Goal: Communication & Community: Participate in discussion

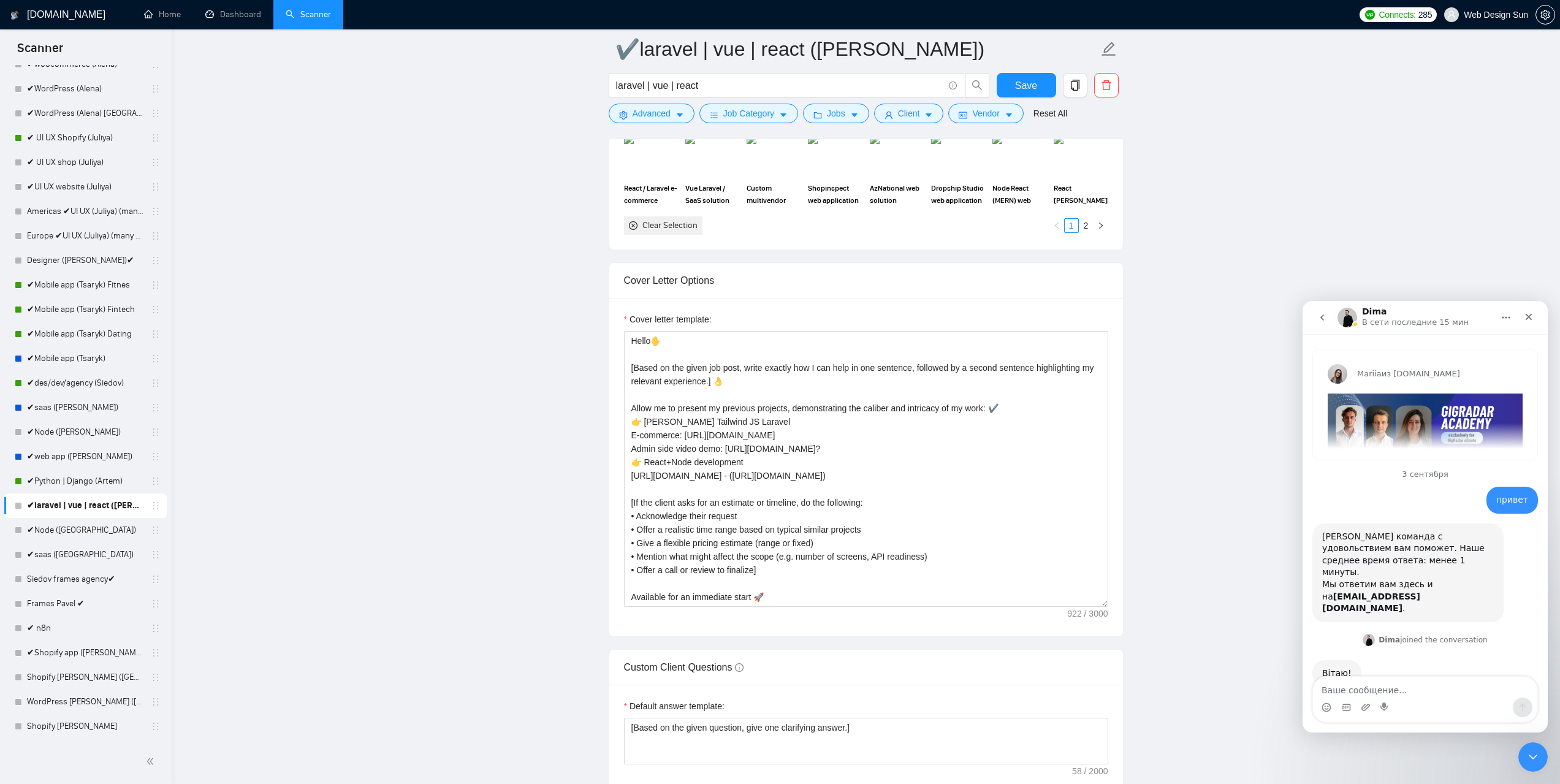
scroll to position [2, 0]
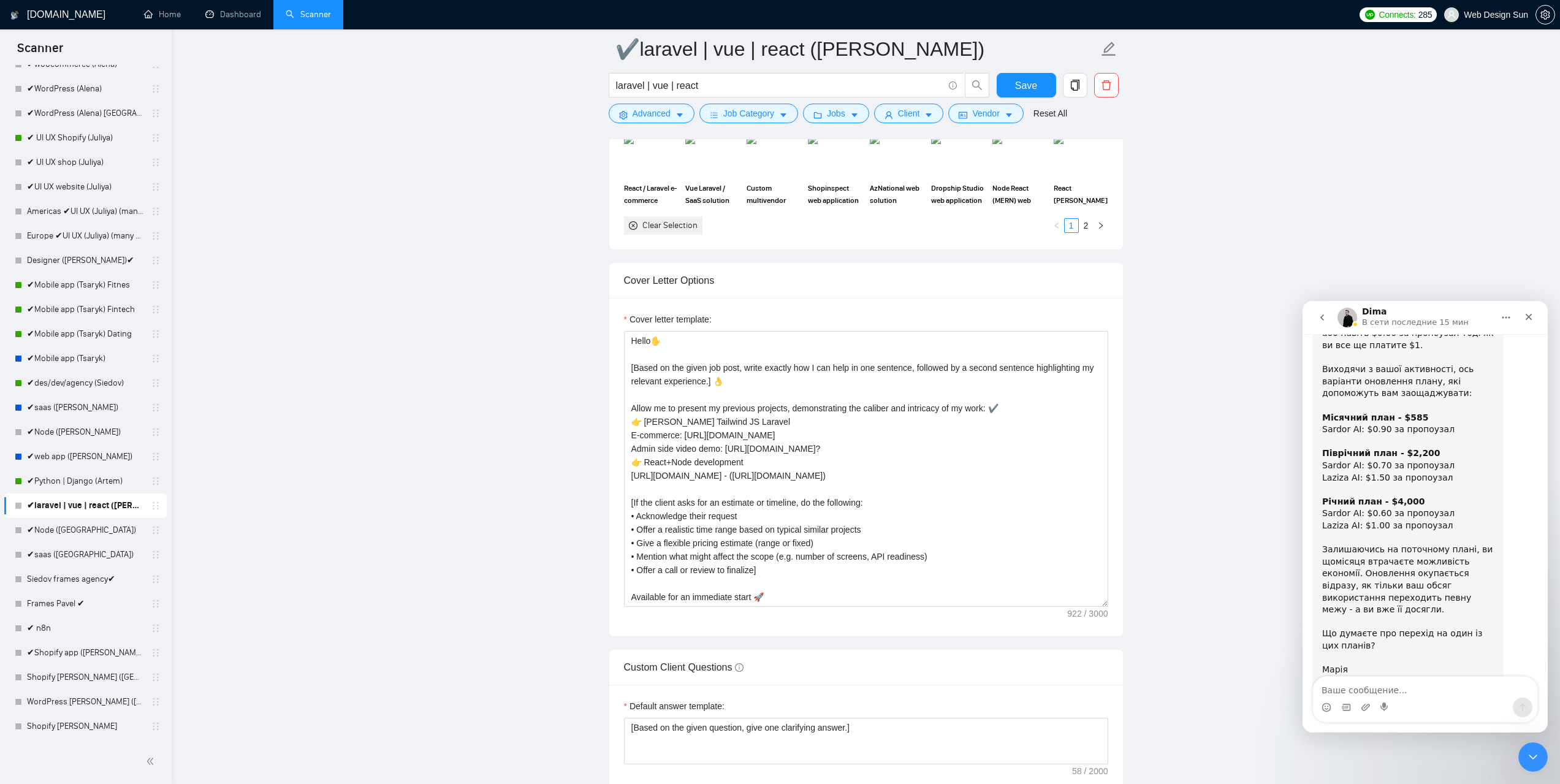
click at [1320, 316] on icon "go back" at bounding box center [1321, 317] width 10 height 10
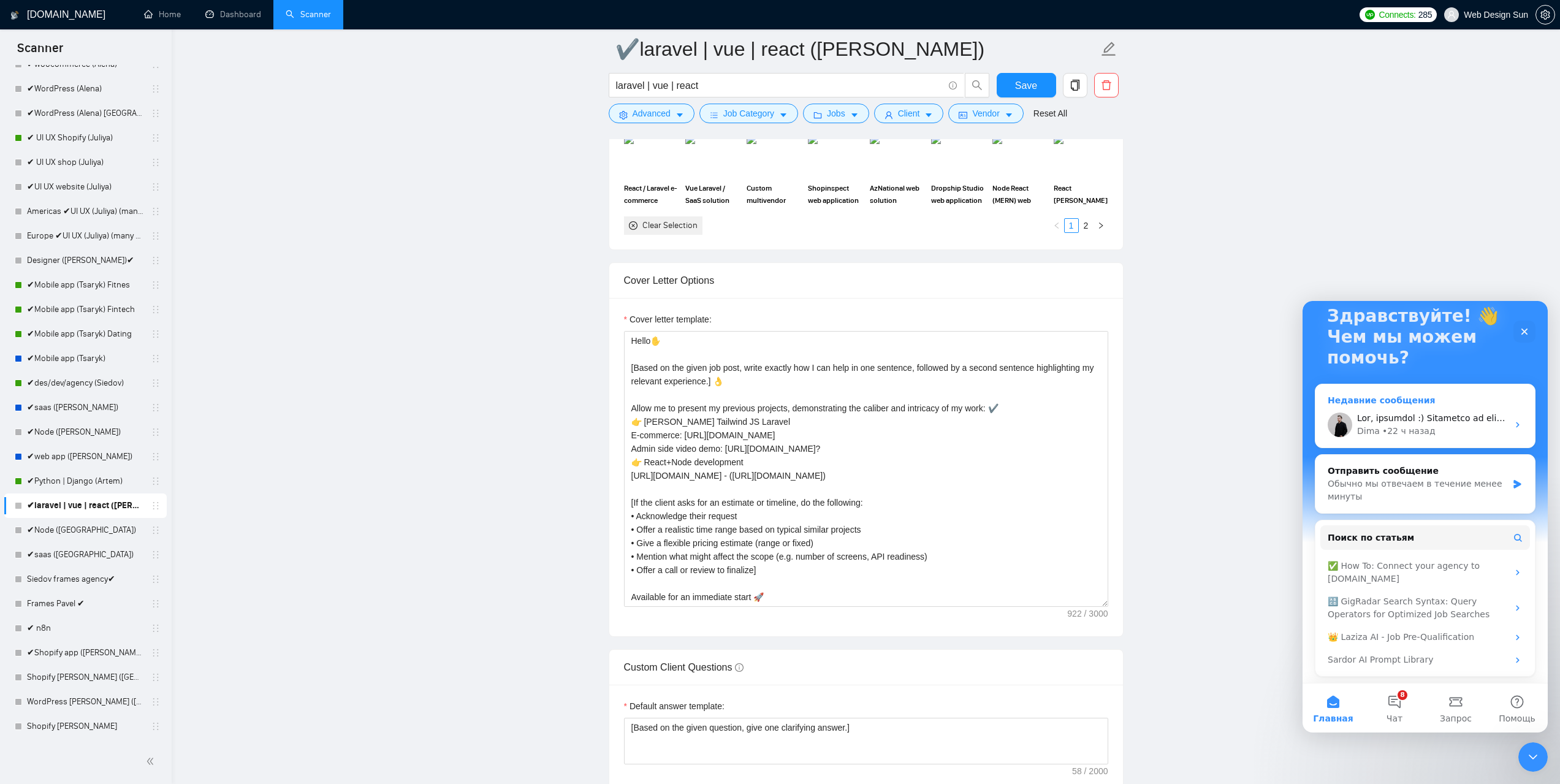
scroll to position [21, 0]
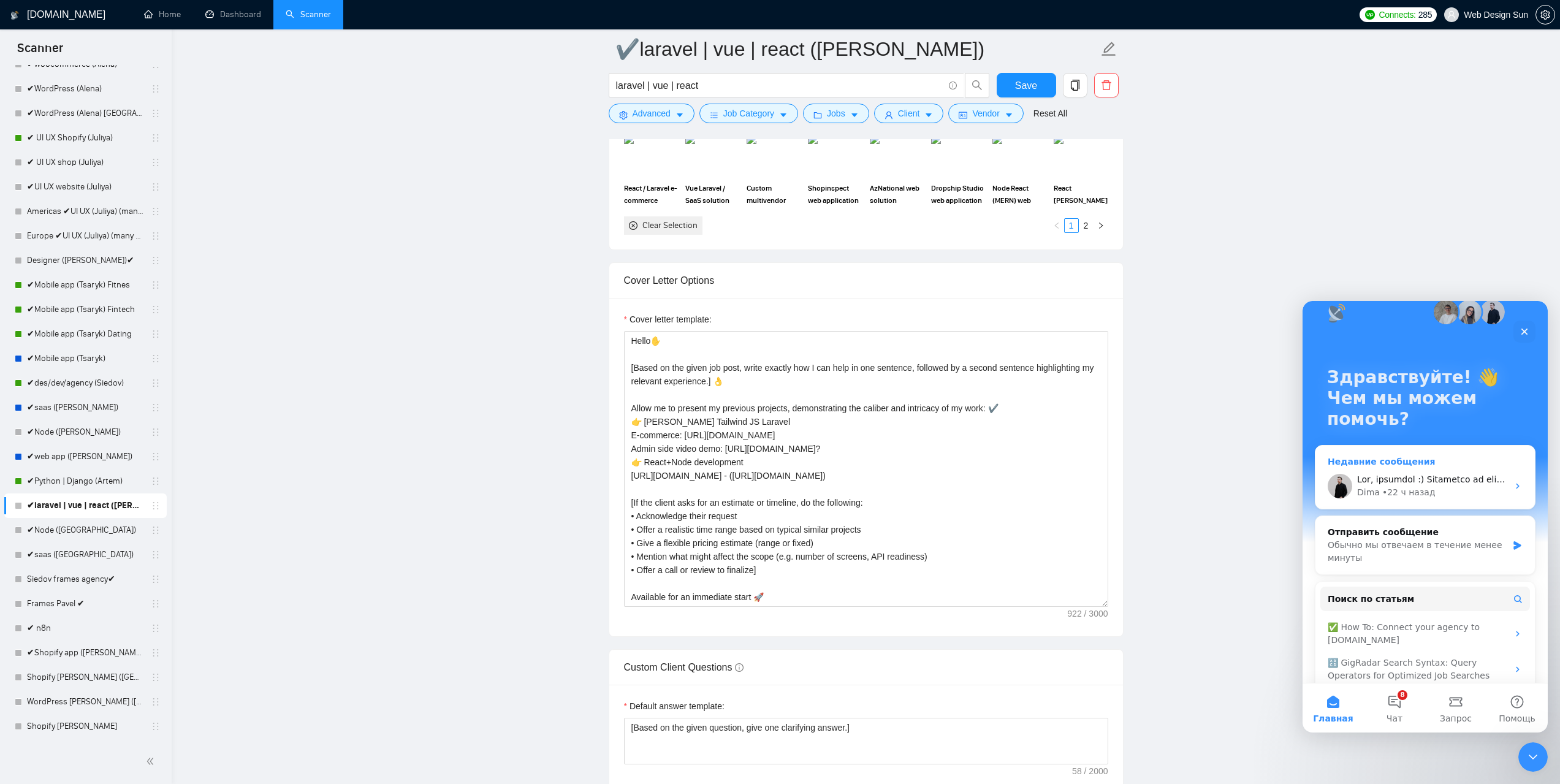
click at [1407, 471] on div "Dima • 22 ч назад" at bounding box center [1425, 485] width 219 height 45
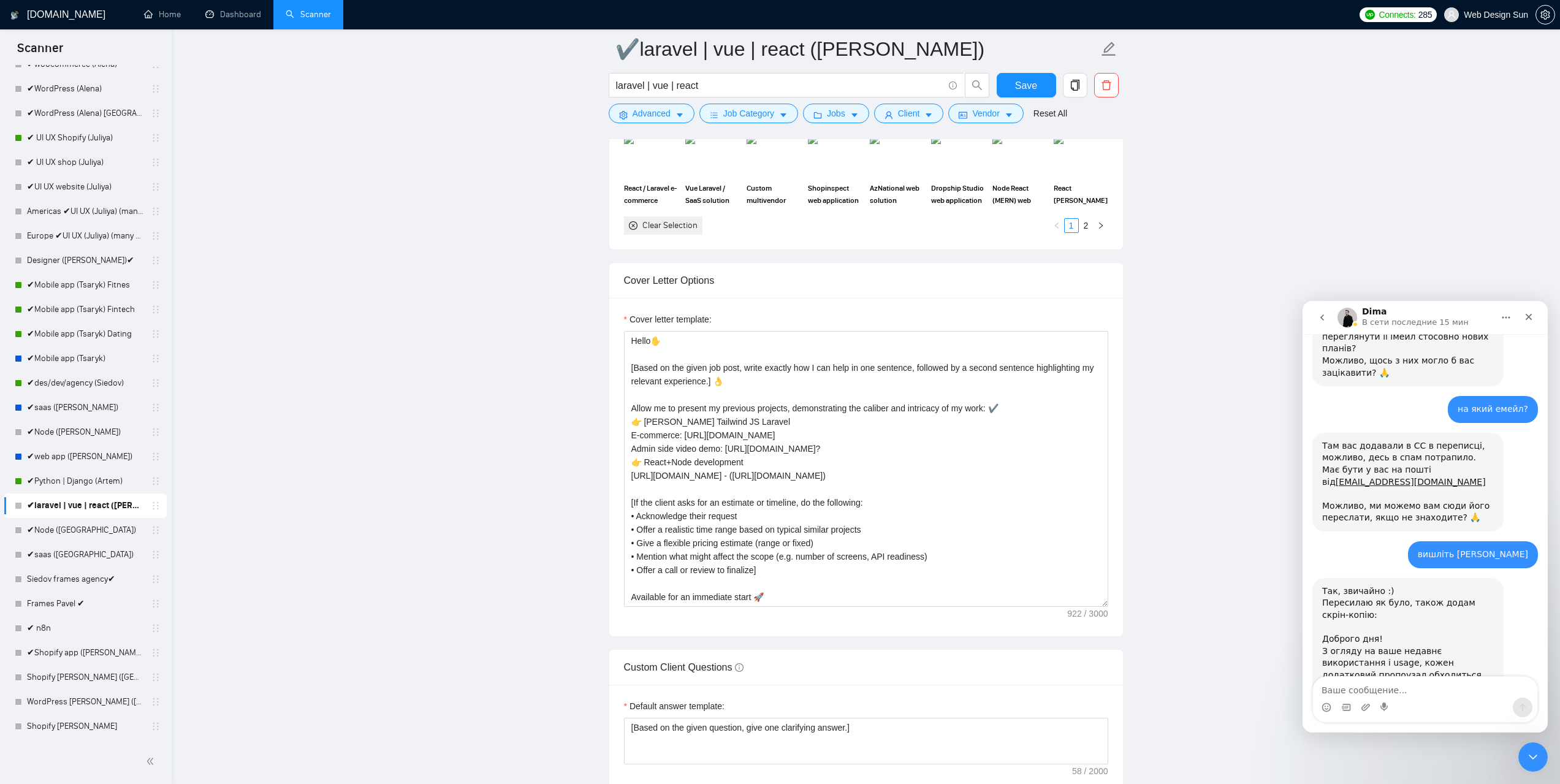
scroll to position [1506, 0]
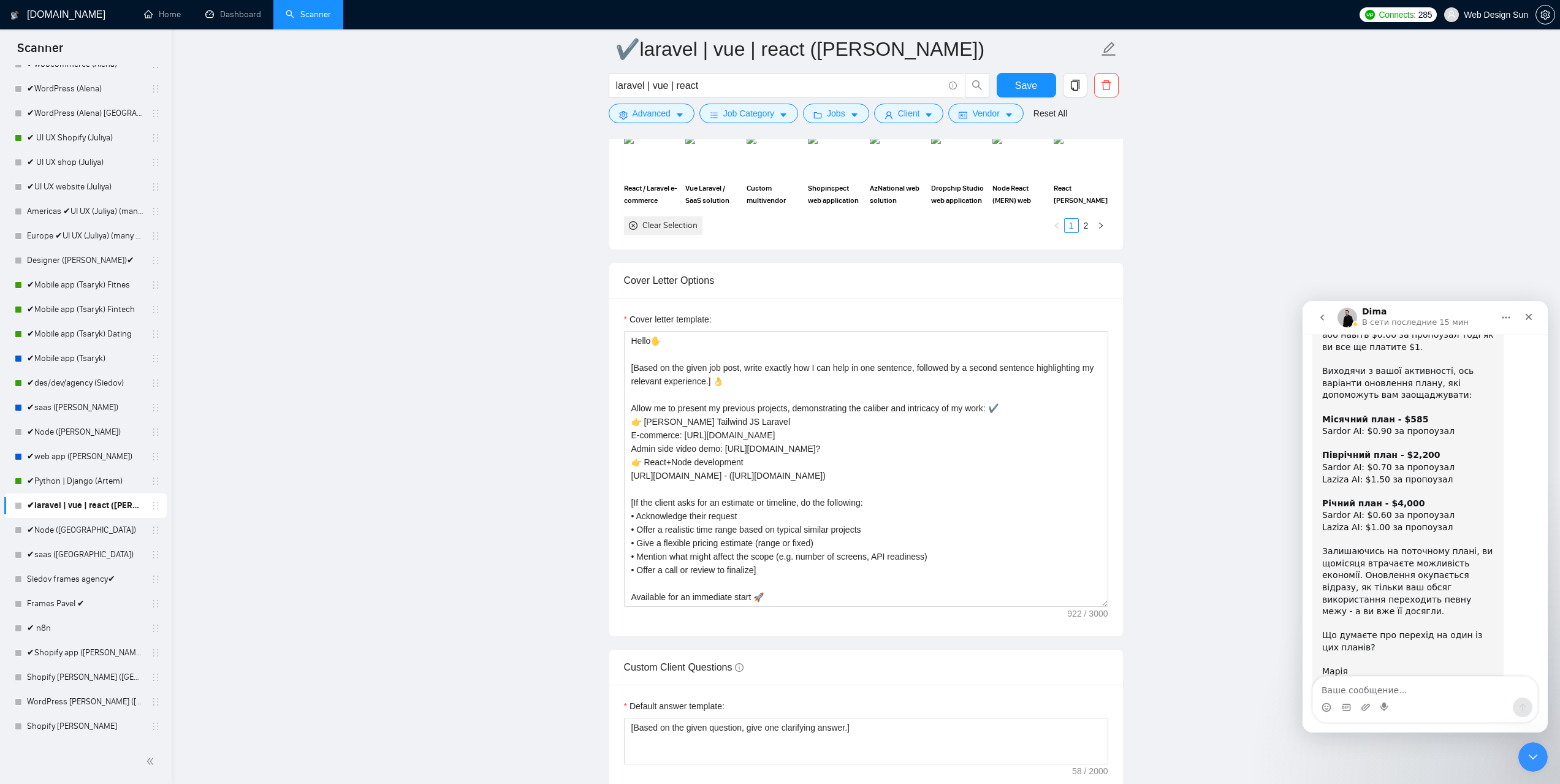
click at [1315, 316] on button "go back" at bounding box center [1321, 317] width 23 height 23
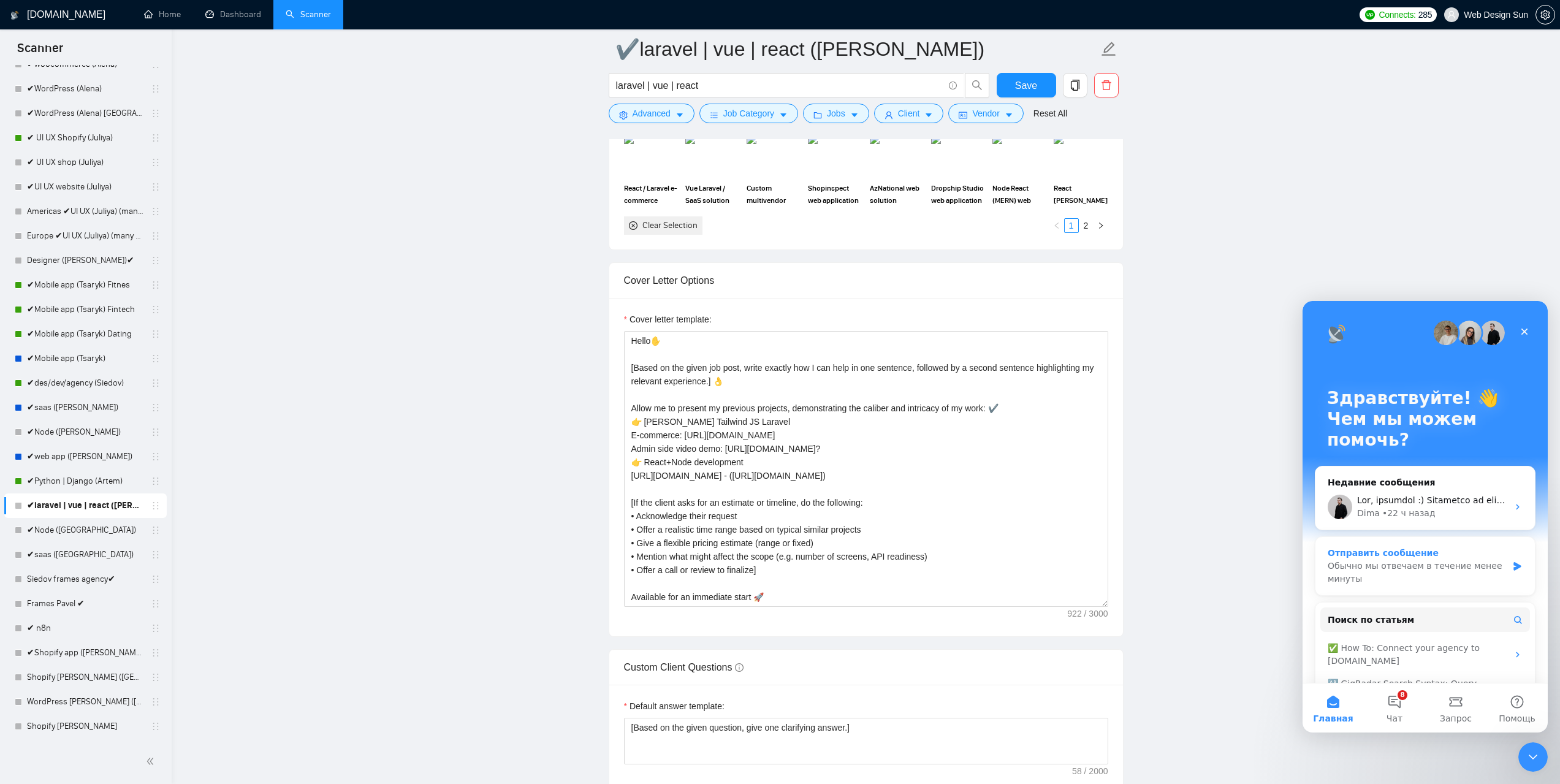
click at [1512, 563] on icon "Мессенджер Intercom" at bounding box center [1517, 566] width 11 height 10
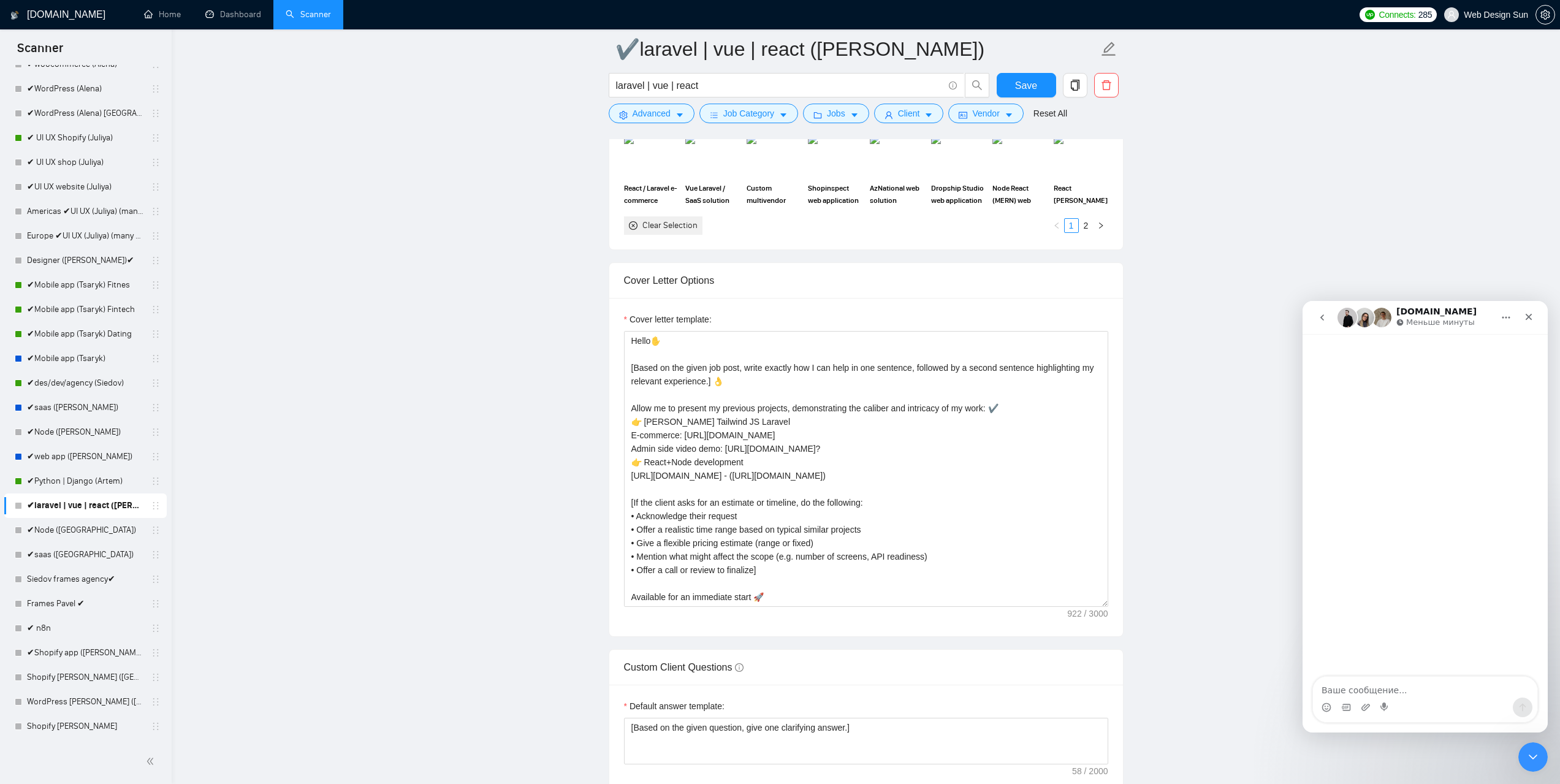
click at [1326, 315] on icon "go back" at bounding box center [1321, 317] width 10 height 10
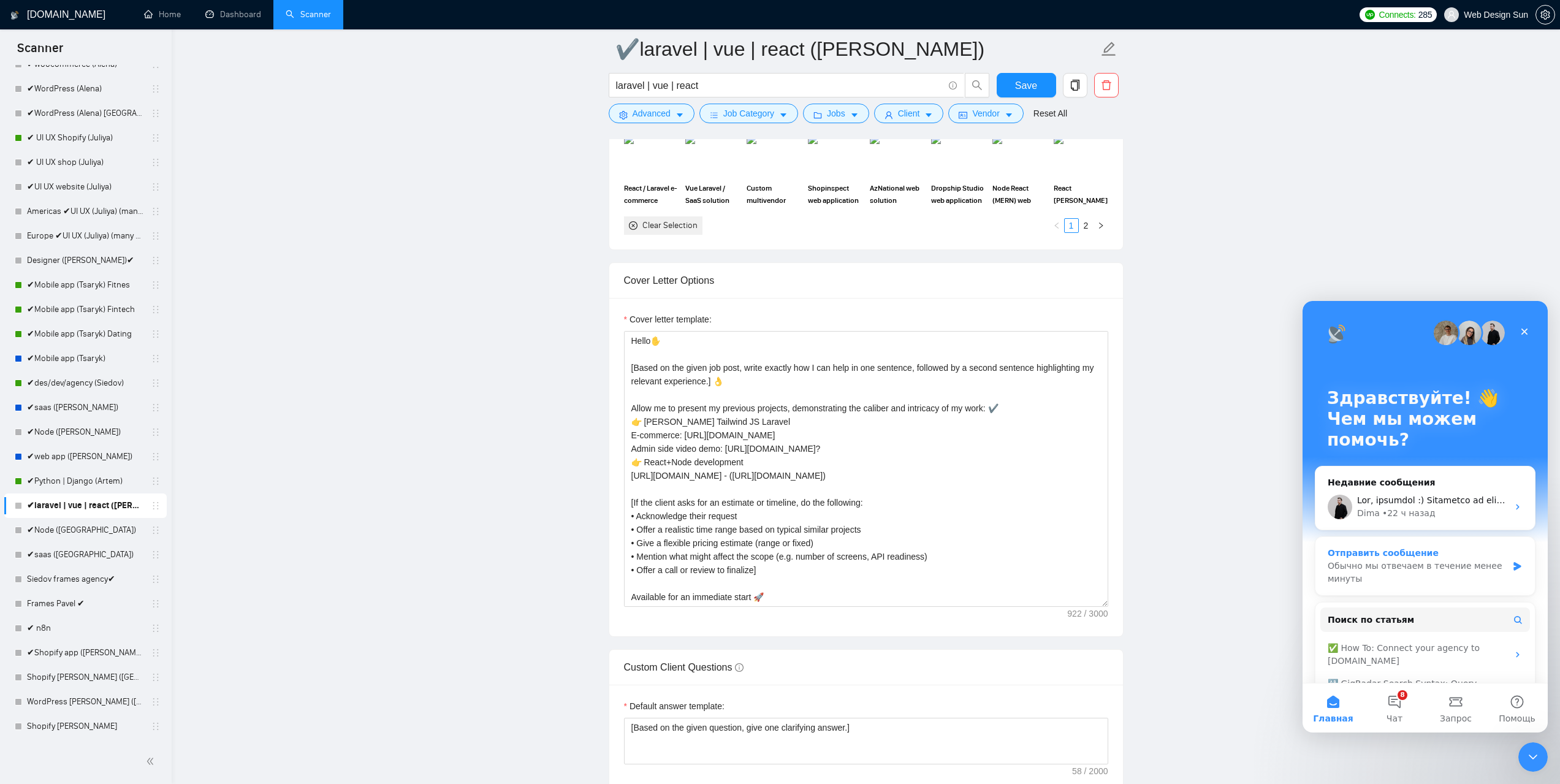
scroll to position [82, 0]
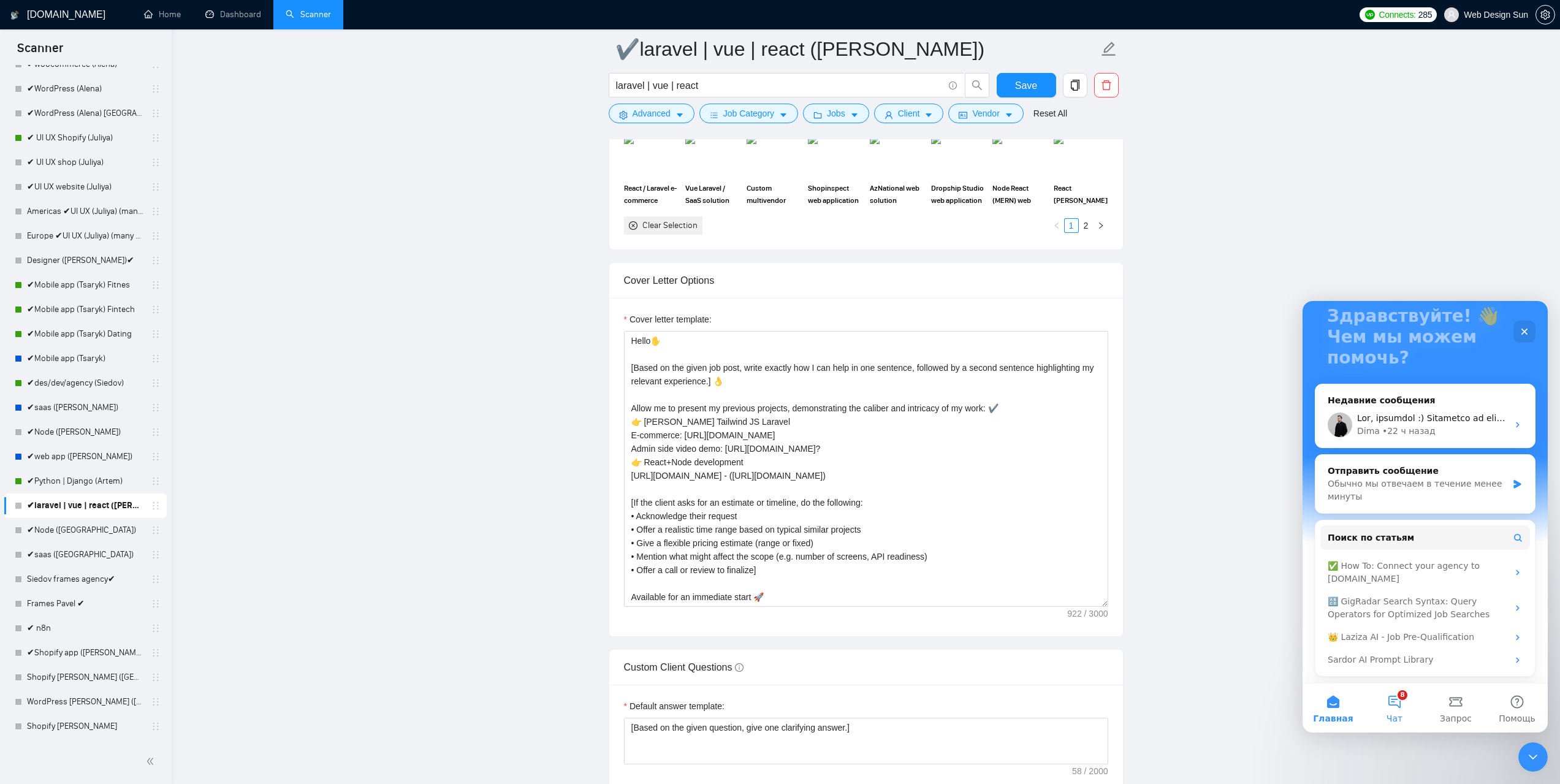
click at [1402, 710] on button "8 Чат" at bounding box center [1394, 707] width 62 height 49
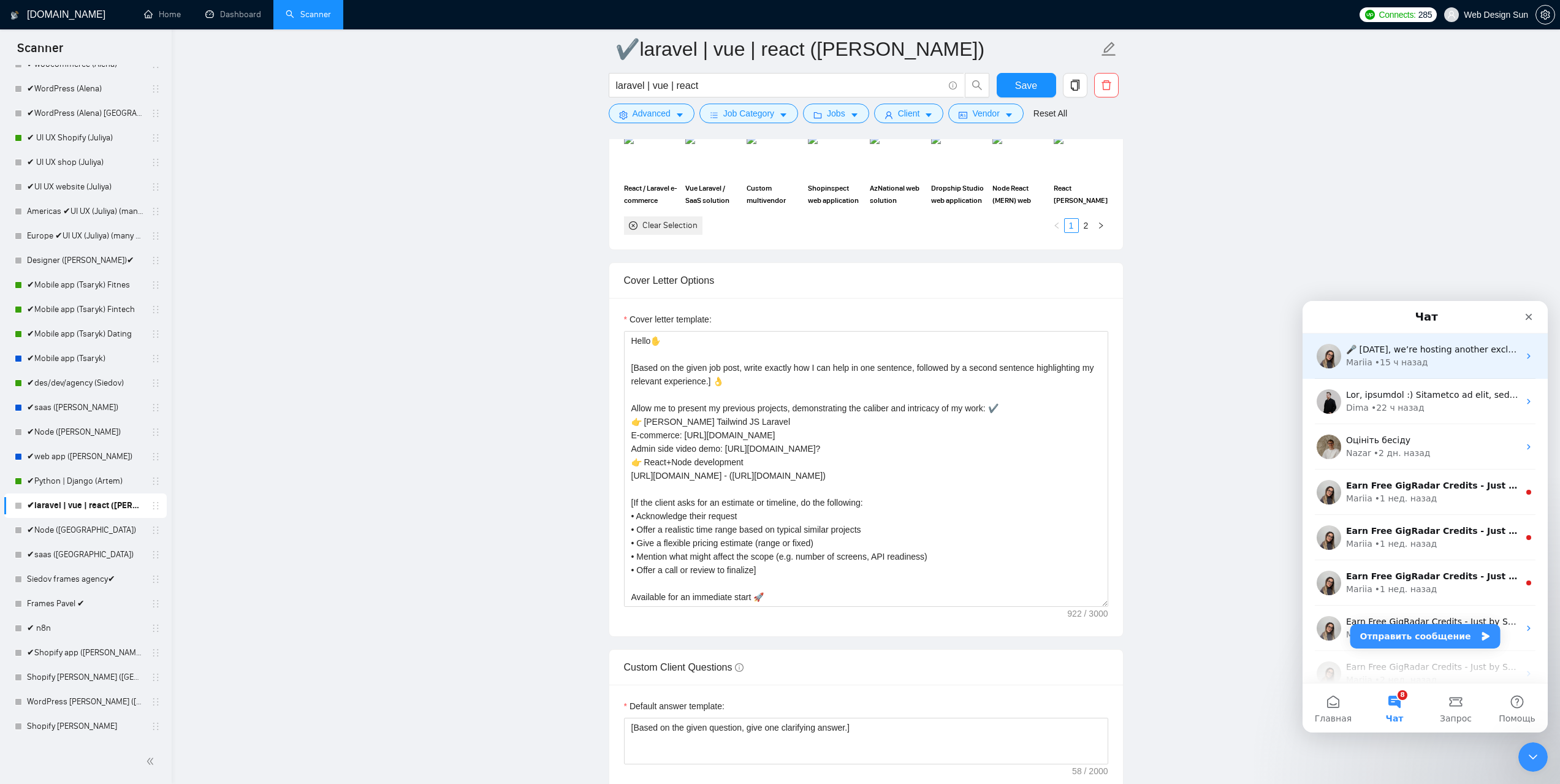
click at [1407, 365] on div "• 15 ч назад" at bounding box center [1401, 362] width 53 height 13
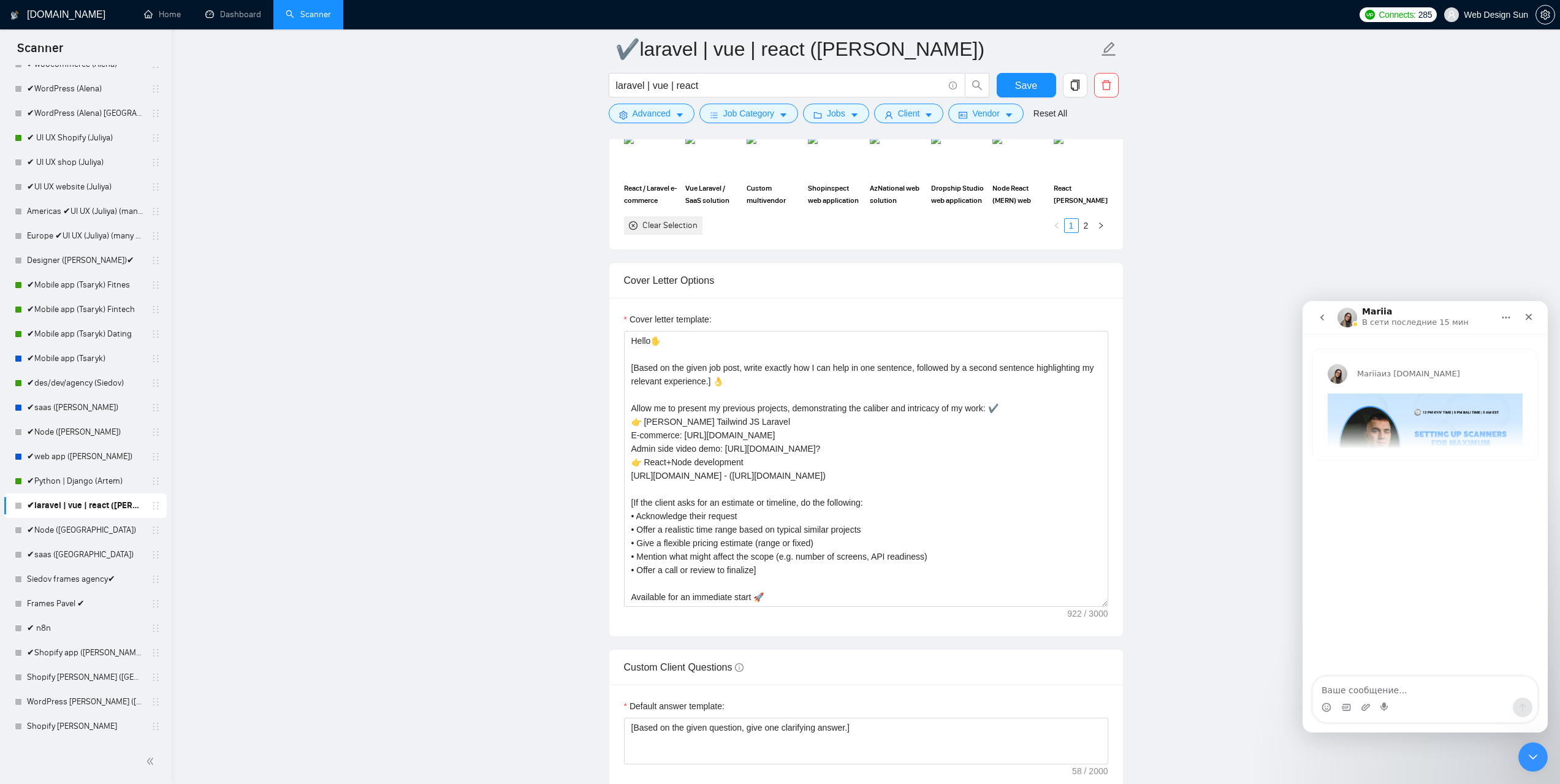
scroll to position [1348, 0]
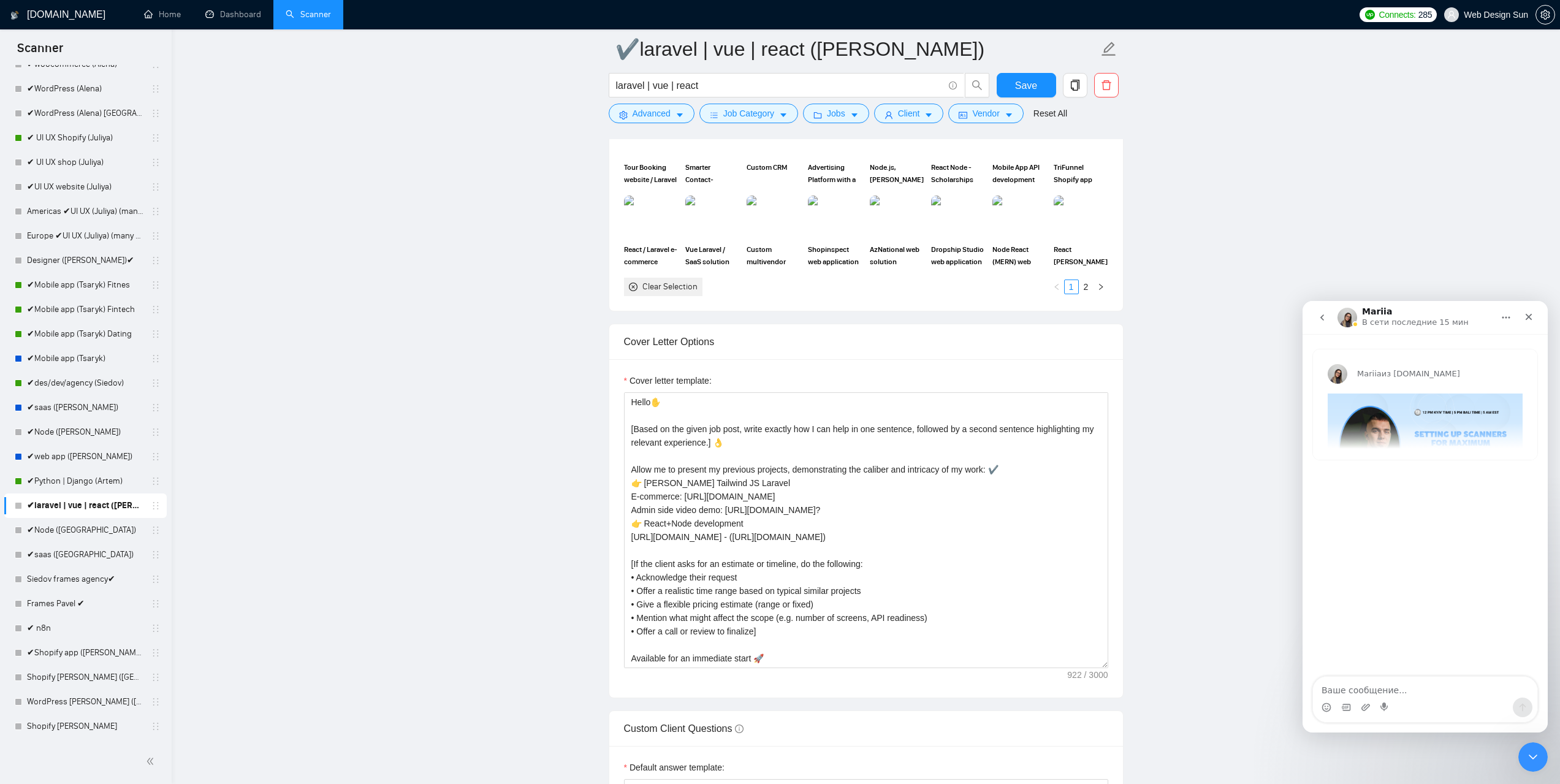
click at [1405, 687] on textarea "Ваше сообщение..." at bounding box center [1424, 687] width 224 height 21
type textarea "привіт, запис буде?"
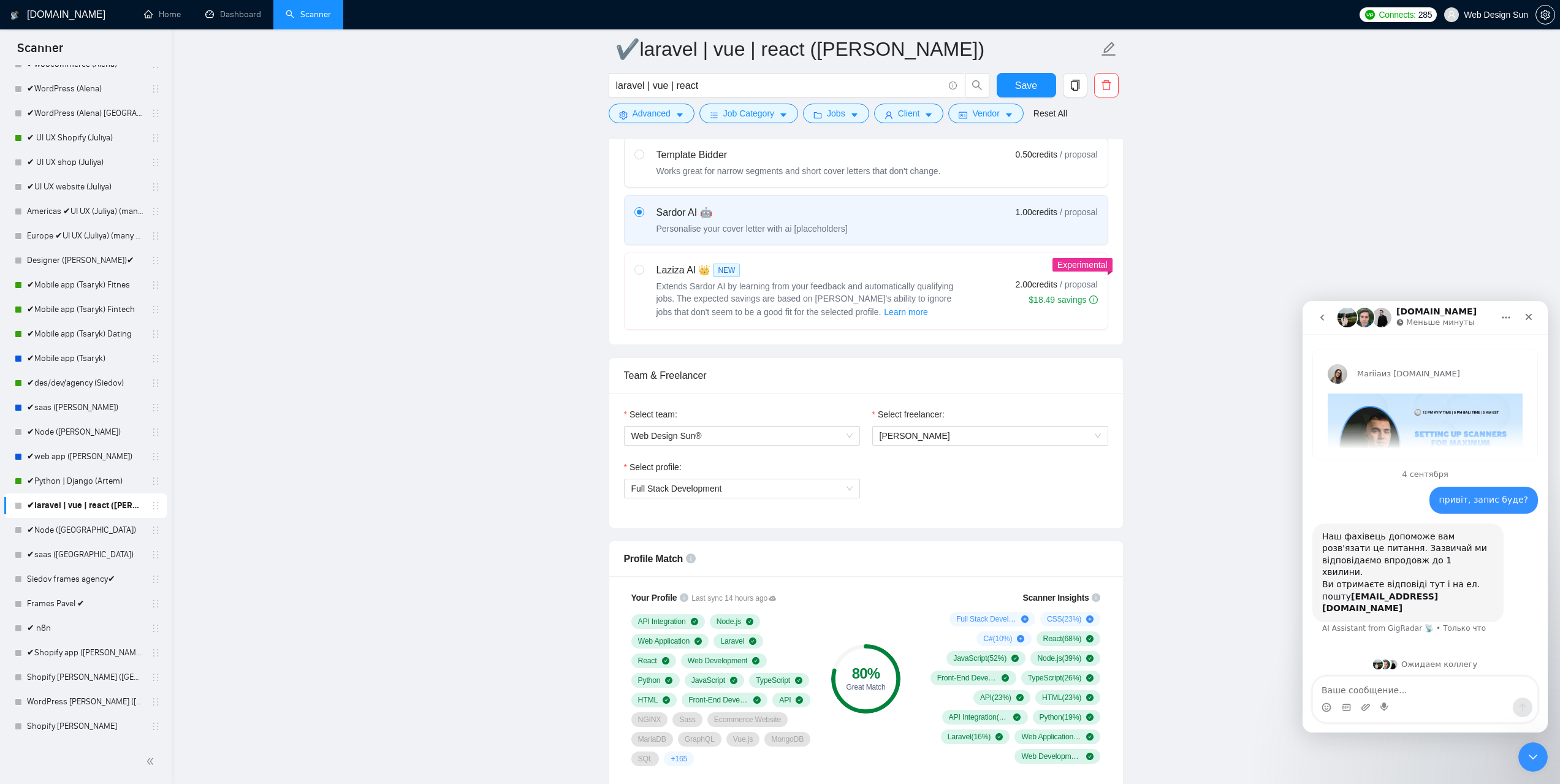
scroll to position [245, 0]
